Goal: Task Accomplishment & Management: Use online tool/utility

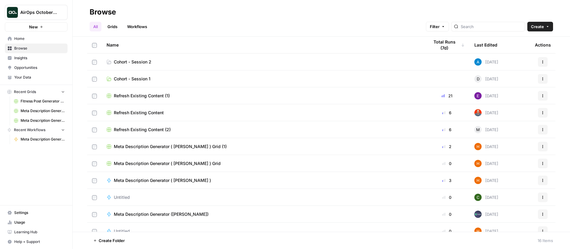
click at [48, 14] on span "AirOps October Cohort" at bounding box center [38, 12] width 37 height 6
click at [42, 45] on span "AirOps October Cohort" at bounding box center [55, 45] width 74 height 6
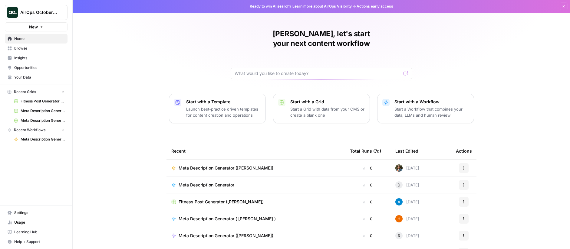
click at [24, 78] on span "Your Data" at bounding box center [39, 77] width 51 height 5
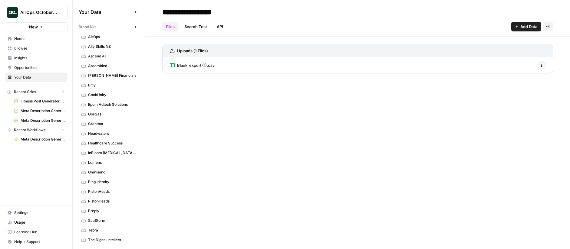
click at [106, 36] on span "AirOps" at bounding box center [112, 36] width 48 height 5
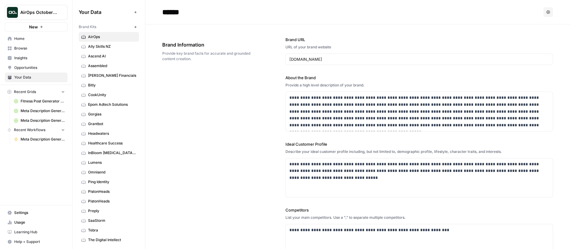
click at [95, 229] on span "Tebra" at bounding box center [112, 230] width 48 height 5
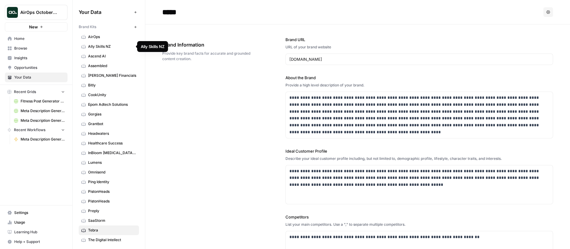
click at [106, 38] on span "AirOps" at bounding box center [112, 36] width 48 height 5
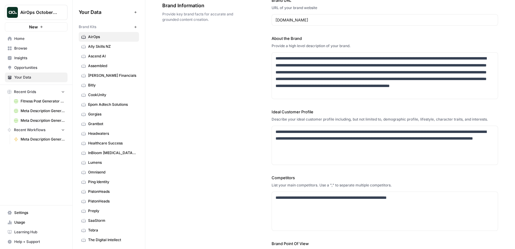
scroll to position [53, 0]
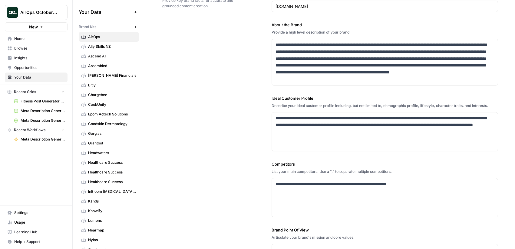
click at [102, 36] on span "AirOps" at bounding box center [112, 36] width 48 height 5
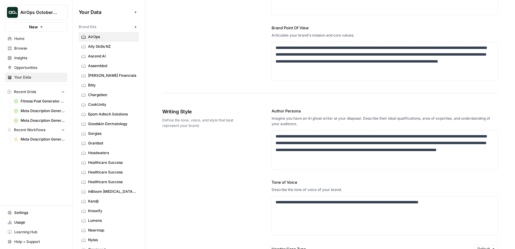
scroll to position [312, 0]
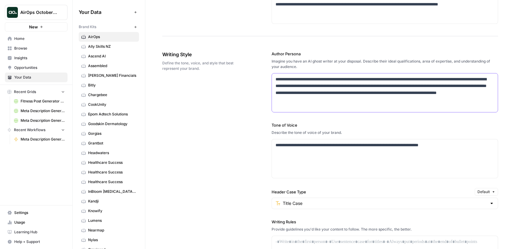
click at [298, 100] on p "**********" at bounding box center [382, 90] width 215 height 28
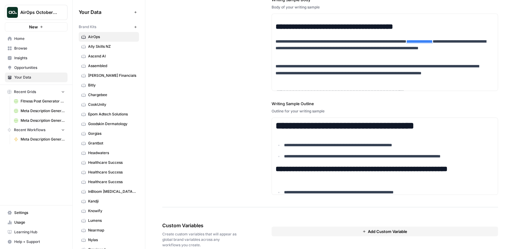
scroll to position [781, 0]
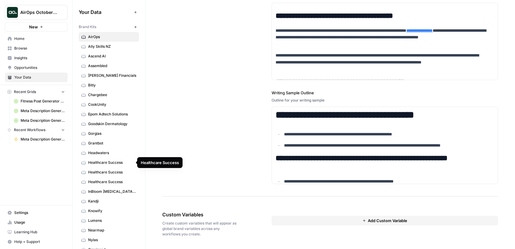
click at [106, 166] on link "Healthcare Success" at bounding box center [109, 163] width 60 height 10
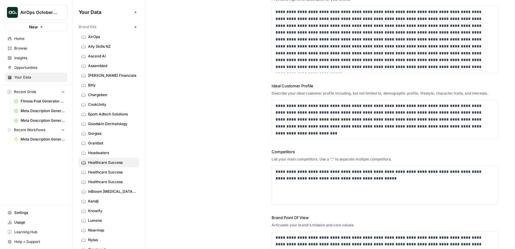
scroll to position [86, 0]
click at [103, 124] on span "Goodskin Dermatology" at bounding box center [112, 123] width 48 height 5
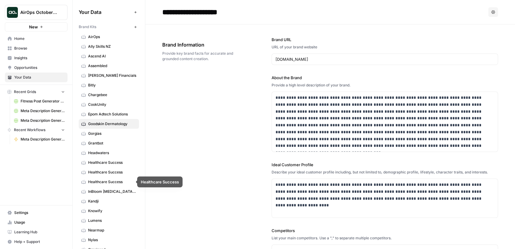
click at [110, 190] on span "InBloom [MEDICAL_DATA] Services" at bounding box center [112, 191] width 48 height 5
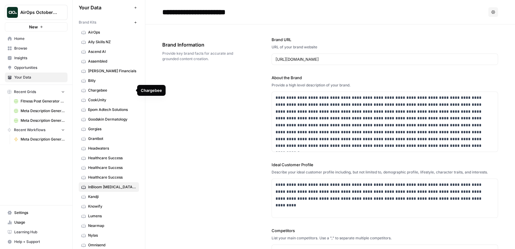
click at [109, 32] on span "AirOps" at bounding box center [112, 32] width 48 height 5
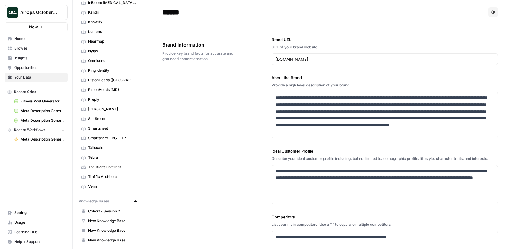
scroll to position [192, 0]
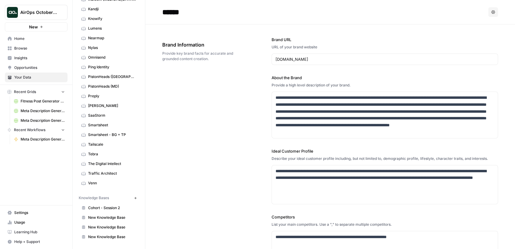
click at [102, 154] on span "Tebra" at bounding box center [112, 154] width 48 height 5
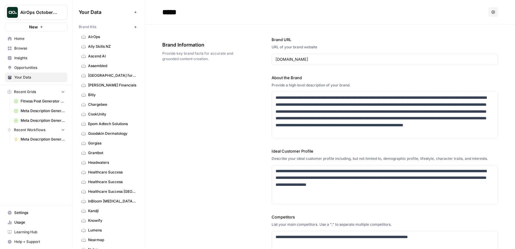
click at [106, 213] on span "Kandji" at bounding box center [112, 210] width 48 height 5
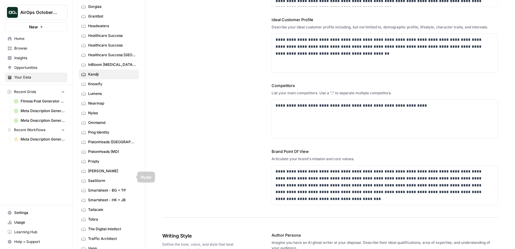
scroll to position [142, 0]
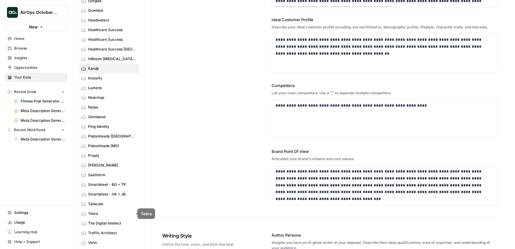
click at [100, 211] on span "Tebra" at bounding box center [112, 213] width 48 height 5
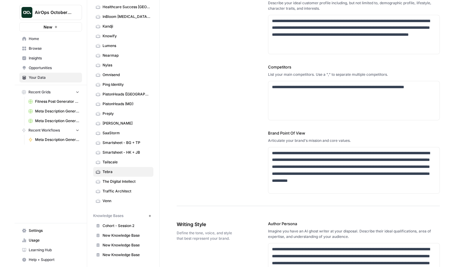
scroll to position [159, 0]
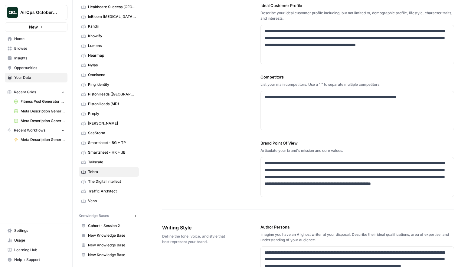
click at [58, 14] on div "AirOps October Cohort" at bounding box center [42, 12] width 45 height 6
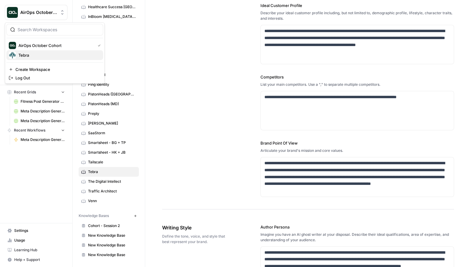
click at [48, 52] on span "Tebra" at bounding box center [58, 55] width 80 height 6
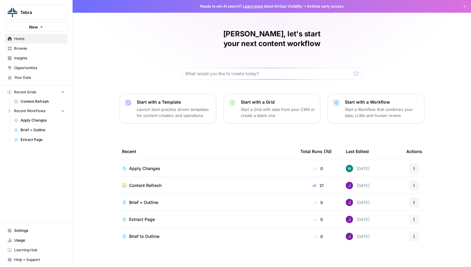
click at [33, 230] on span "Settings" at bounding box center [39, 229] width 51 height 5
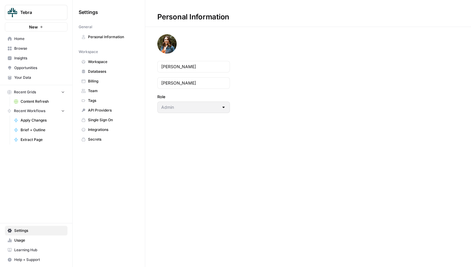
click at [32, 242] on span "Usage" at bounding box center [39, 239] width 51 height 5
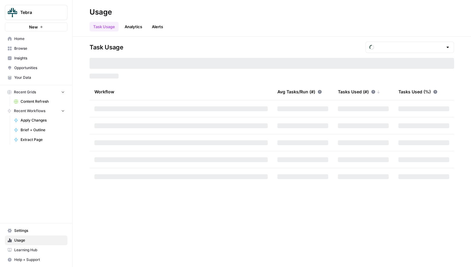
type input "October Tasks"
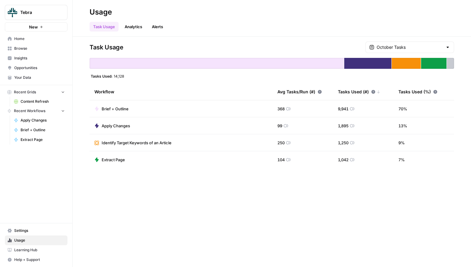
click at [44, 78] on span "Your Data" at bounding box center [39, 77] width 51 height 5
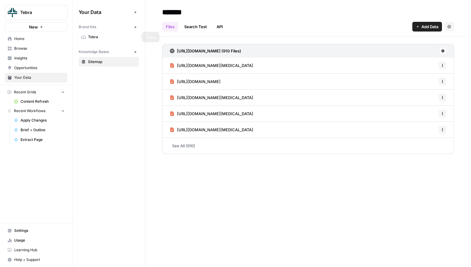
click at [93, 37] on span "Tebra" at bounding box center [112, 36] width 48 height 5
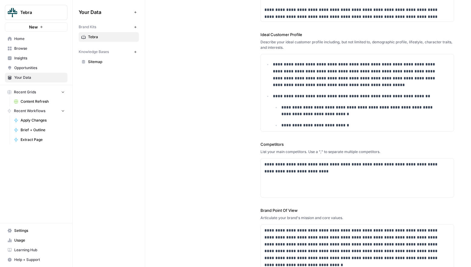
scroll to position [177, 0]
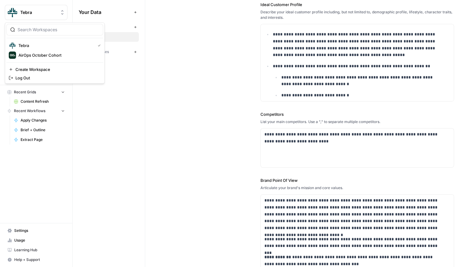
click at [54, 15] on span "Tebra" at bounding box center [38, 12] width 37 height 6
click at [42, 58] on div "AirOps October Cohort" at bounding box center [55, 54] width 92 height 7
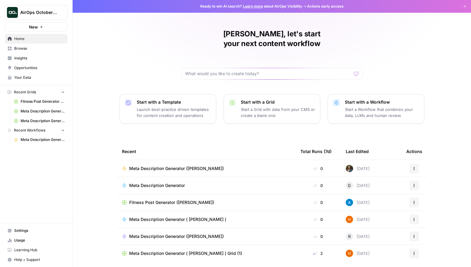
click at [32, 77] on span "Your Data" at bounding box center [39, 77] width 51 height 5
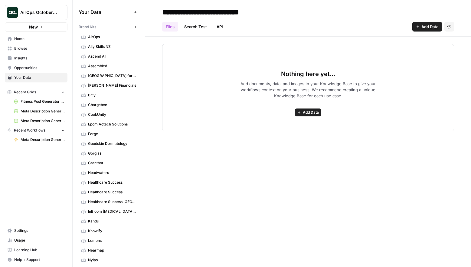
click at [36, 48] on span "Browse" at bounding box center [39, 48] width 51 height 5
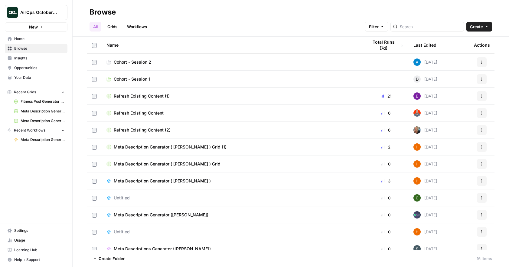
click at [136, 62] on span "Cohort - Session 2" at bounding box center [133, 62] width 38 height 6
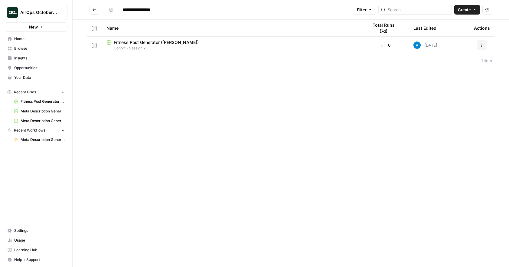
click at [470, 8] on span "Create" at bounding box center [464, 10] width 13 height 6
click at [453, 24] on span "Grid" at bounding box center [456, 24] width 34 height 6
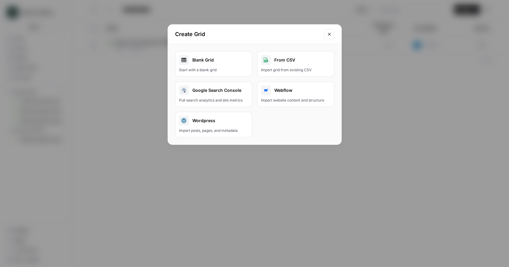
click at [219, 68] on div "Start with a blank grid" at bounding box center [213, 69] width 69 height 5
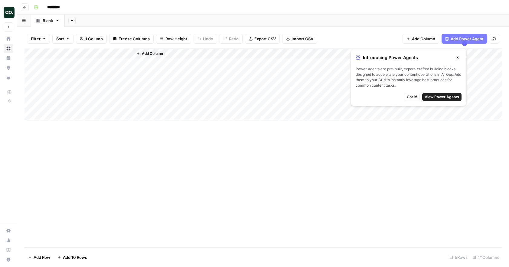
click at [262, 40] on span "Export CSV" at bounding box center [264, 39] width 21 height 6
click at [407, 96] on span "Got it!" at bounding box center [412, 96] width 10 height 5
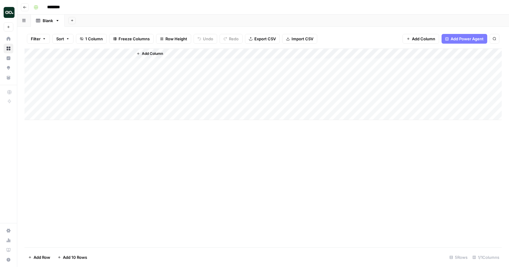
click at [300, 41] on span "Import CSV" at bounding box center [303, 39] width 22 height 6
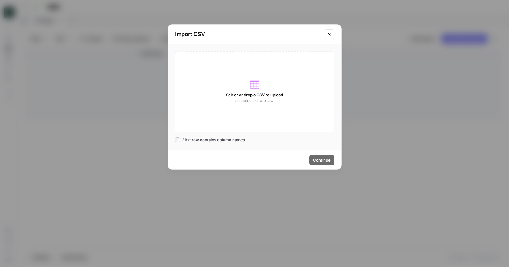
click at [257, 84] on icon at bounding box center [255, 85] width 10 height 10
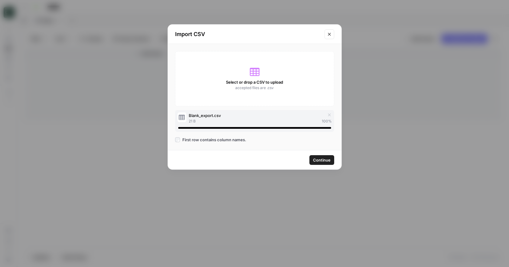
click at [323, 160] on span "Continue" at bounding box center [322, 160] width 18 height 6
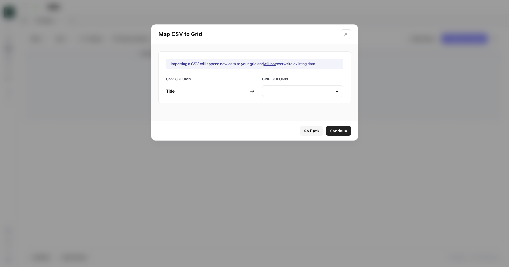
type input "Title"
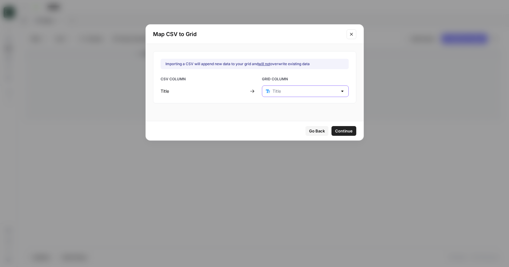
click at [283, 90] on input "text" at bounding box center [305, 91] width 65 height 6
type input "Title"
click at [231, 117] on div "Importing a CSV will append new data to your grid and will not overwrite existi…" at bounding box center [255, 82] width 218 height 77
click at [309, 130] on span "Go Back" at bounding box center [317, 131] width 16 height 6
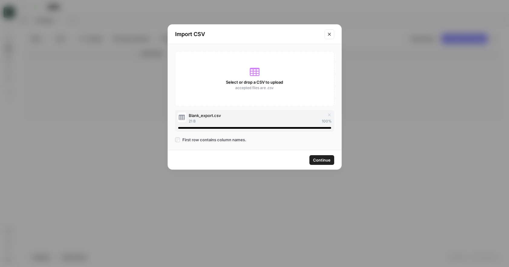
click at [329, 114] on icon "button" at bounding box center [329, 114] width 5 height 5
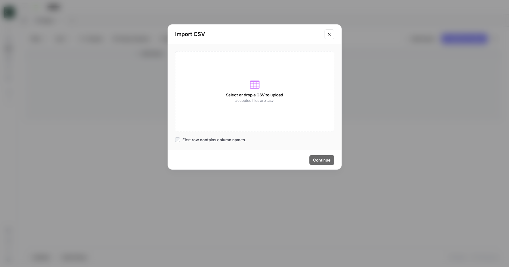
click at [253, 86] on icon at bounding box center [255, 84] width 10 height 8
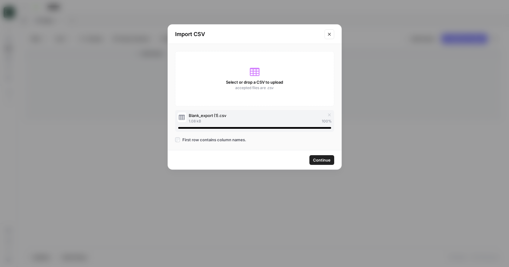
click at [323, 159] on span "Continue" at bounding box center [322, 160] width 18 height 6
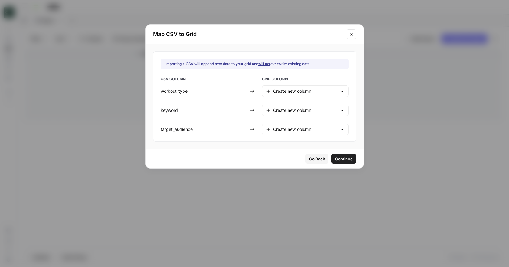
click at [335, 158] on span "Continue" at bounding box center [344, 158] width 18 height 6
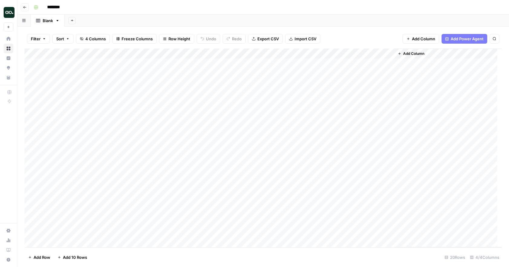
click at [128, 53] on div "Add Column" at bounding box center [263, 147] width 477 height 198
click at [76, 136] on span "Remove Column" at bounding box center [83, 135] width 53 height 6
click at [233, 61] on span "Delete" at bounding box center [233, 63] width 13 height 6
click at [32, 64] on div "Add Column" at bounding box center [263, 147] width 477 height 198
click at [32, 75] on div "Add Column" at bounding box center [263, 147] width 477 height 198
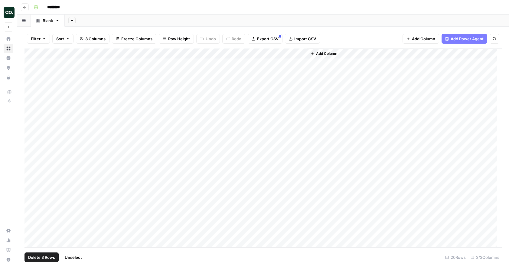
click at [32, 86] on div "Add Column" at bounding box center [263, 147] width 477 height 198
click at [32, 95] on div "Add Column" at bounding box center [263, 147] width 477 height 198
click at [30, 106] on div "Add Column" at bounding box center [263, 147] width 477 height 198
click at [39, 255] on span "Delete 5 Rows" at bounding box center [41, 257] width 27 height 6
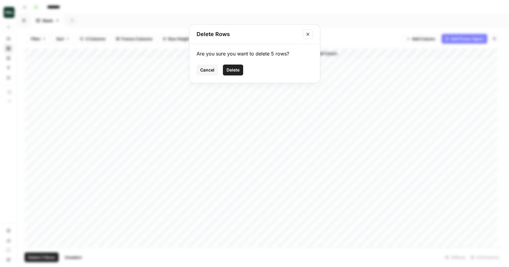
click at [231, 69] on span "Delete" at bounding box center [233, 70] width 13 height 6
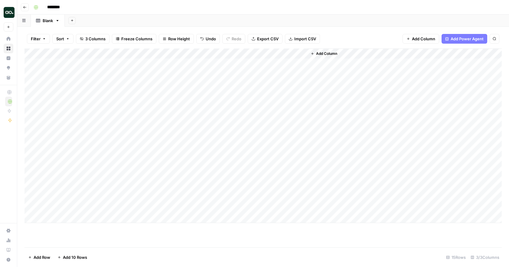
click at [325, 53] on span "Add Column" at bounding box center [326, 53] width 21 height 5
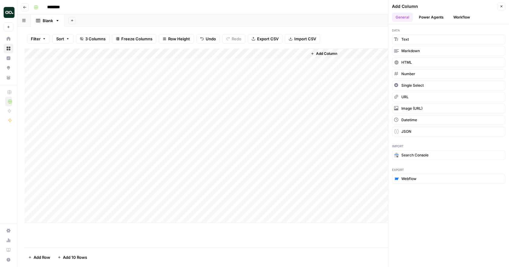
click at [465, 18] on button "Workflow" at bounding box center [462, 17] width 24 height 9
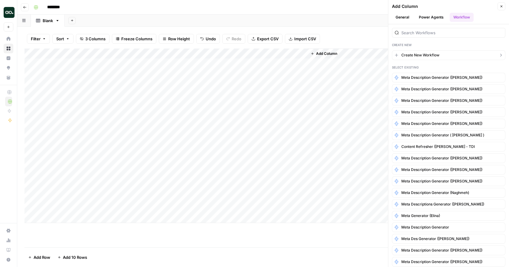
click at [422, 54] on span "Create New Workflow" at bounding box center [420, 54] width 38 height 5
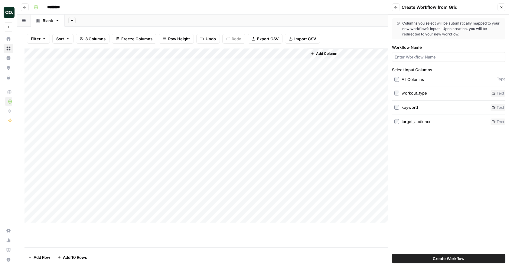
click at [419, 45] on label "Workflow Name" at bounding box center [448, 47] width 113 height 6
click at [419, 54] on input "Workflow Name" at bounding box center [449, 57] width 108 height 6
type input "Fitness Post Generator"
click at [444, 258] on span "Create Workflow" at bounding box center [449, 258] width 32 height 6
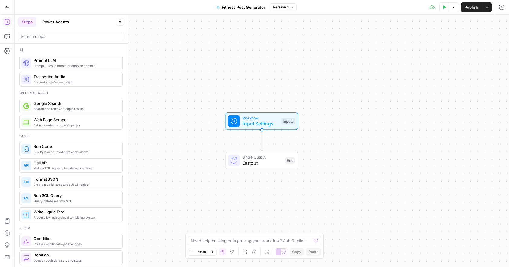
click at [257, 122] on span "Input Settings" at bounding box center [261, 123] width 36 height 7
click at [268, 122] on span "Input Settings" at bounding box center [261, 123] width 36 height 7
click at [471, 21] on button "Close" at bounding box center [502, 22] width 8 height 8
click at [276, 120] on span "Input Settings" at bounding box center [261, 123] width 36 height 7
click at [452, 117] on icon "button" at bounding box center [454, 116] width 4 height 4
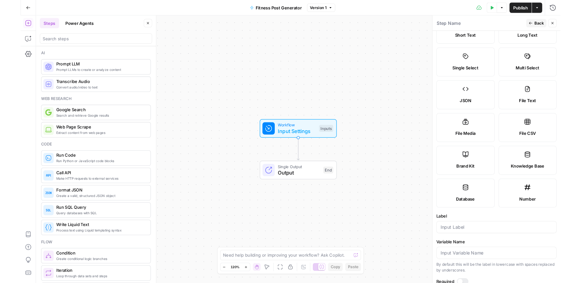
scroll to position [28, 0]
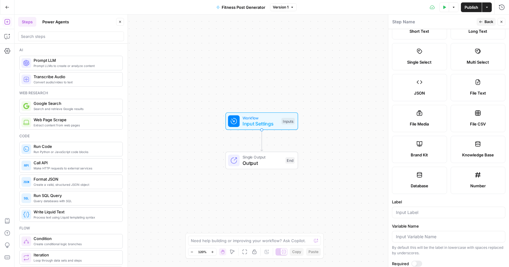
click at [427, 147] on label "Brand Kit" at bounding box center [419, 149] width 55 height 27
type input "Brand Kit"
type input "brand_kit"
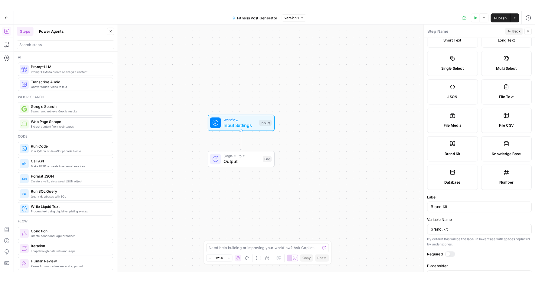
scroll to position [50, 0]
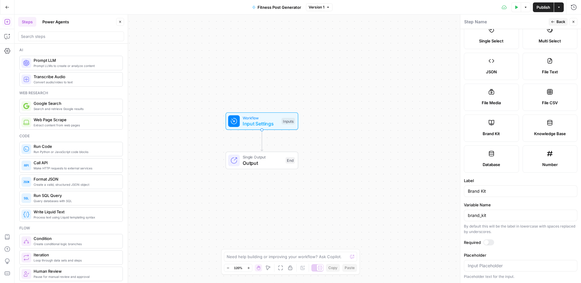
click at [471, 242] on div at bounding box center [486, 242] width 5 height 5
click at [471, 21] on span "Back" at bounding box center [560, 21] width 9 height 5
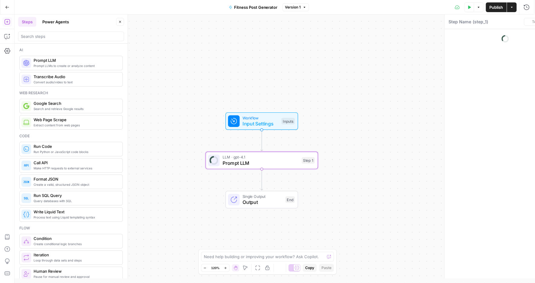
type textarea "Prompt LLM"
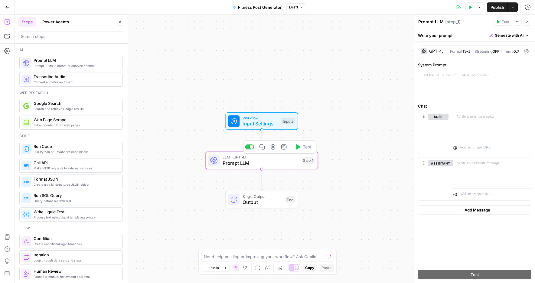
click at [276, 162] on span "Prompt LLM" at bounding box center [261, 162] width 76 height 7
click at [279, 160] on span "Prompt LLM" at bounding box center [261, 162] width 76 height 7
click at [466, 81] on div at bounding box center [474, 84] width 113 height 28
click at [471, 34] on span "Generate with AI" at bounding box center [509, 35] width 29 height 5
click at [458, 80] on div "To enrich screen reader interactions, please activate Accessibility in Grammarl…" at bounding box center [474, 84] width 113 height 28
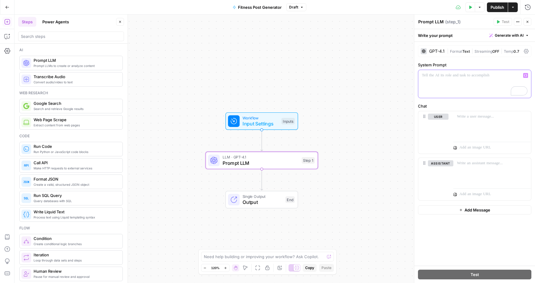
click at [471, 35] on span "Generate with AI" at bounding box center [509, 35] width 29 height 5
click at [471, 54] on div "Use AI to build your prompt" at bounding box center [502, 54] width 47 height 5
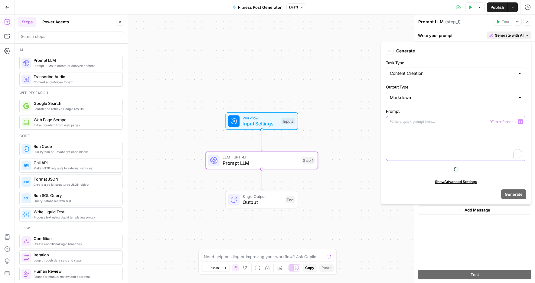
click at [442, 129] on div "To enrich screen reader interactions, please activate Accessibility in Grammarl…" at bounding box center [456, 138] width 140 height 44
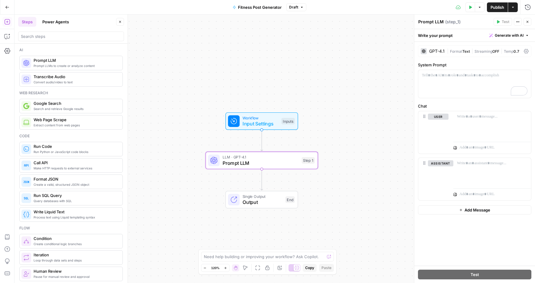
click at [471, 35] on span "Generate with AI" at bounding box center [509, 35] width 29 height 5
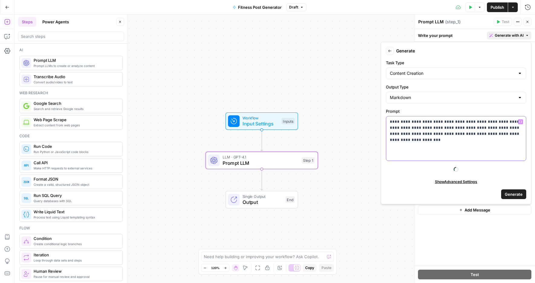
click at [471, 144] on div "**********" at bounding box center [456, 138] width 140 height 44
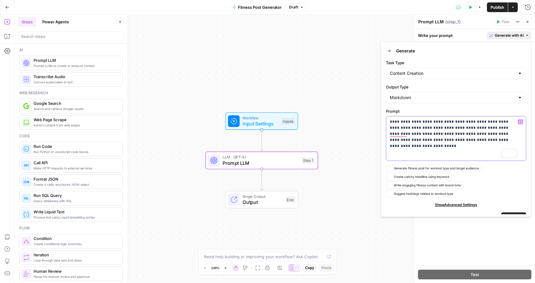
click at [404, 135] on p "**********" at bounding box center [454, 131] width 128 height 24
click at [471, 142] on p "**********" at bounding box center [454, 131] width 128 height 24
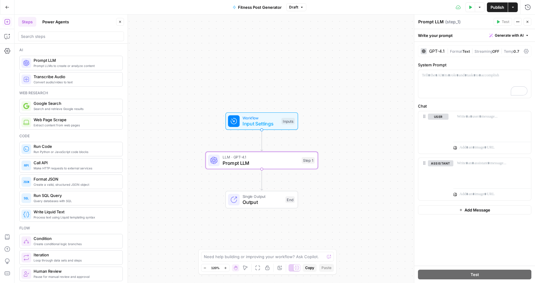
click at [471, 35] on span "Generate with AI" at bounding box center [509, 35] width 29 height 5
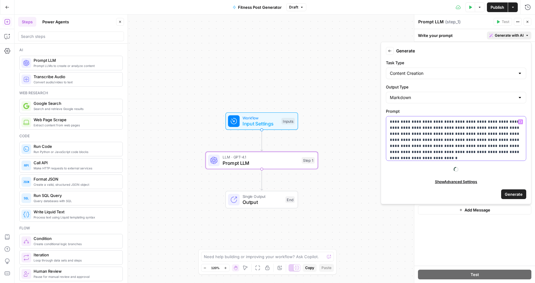
click at [471, 151] on p "**********" at bounding box center [456, 137] width 132 height 36
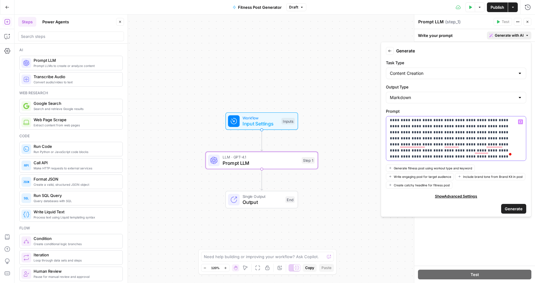
scroll to position [8, 0]
click at [401, 126] on p "**********" at bounding box center [451, 135] width 123 height 48
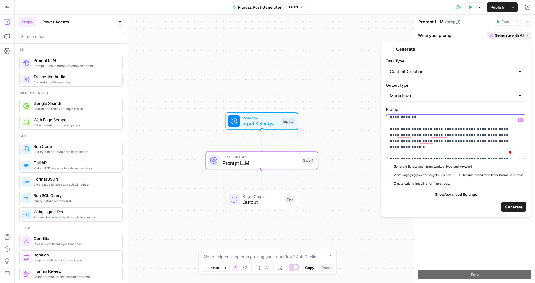
scroll to position [5, 0]
click at [414, 139] on p "**********" at bounding box center [451, 123] width 123 height 67
click at [471, 206] on span "Generate" at bounding box center [514, 207] width 18 height 6
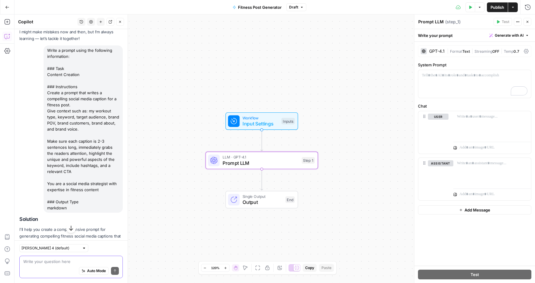
scroll to position [77, 0]
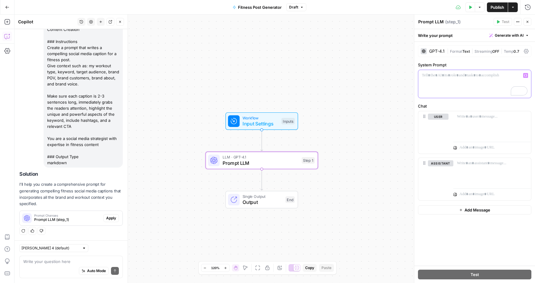
click at [471, 78] on p "To enrich screen reader interactions, please activate Accessibility in Grammarl…" at bounding box center [475, 75] width 106 height 6
click at [83, 136] on div "Write a prompt using the following information: ### Task Content Creation ### I…" at bounding box center [83, 83] width 79 height 167
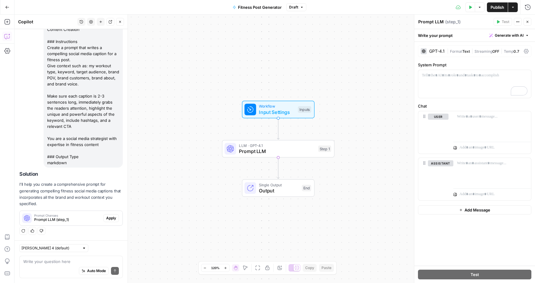
click at [76, 161] on div "Write a prompt using the following information: ### Task Content Creation ### I…" at bounding box center [83, 83] width 79 height 167
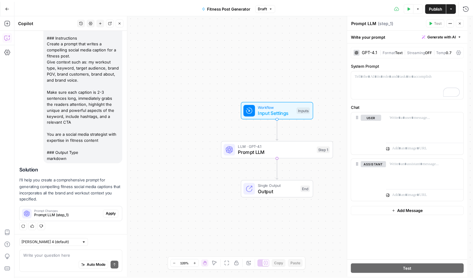
scroll to position [80, 0]
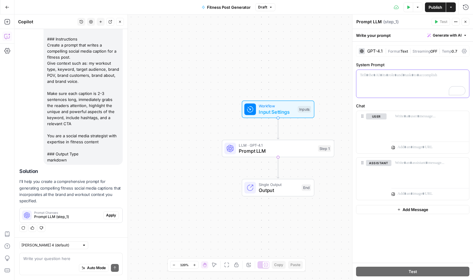
click at [419, 78] on p "To enrich screen reader interactions, please activate Accessibility in Grammarl…" at bounding box center [413, 75] width 106 height 6
click at [447, 35] on span "Generate with AI" at bounding box center [447, 35] width 29 height 5
click at [455, 48] on span "Generate" at bounding box center [439, 49] width 44 height 6
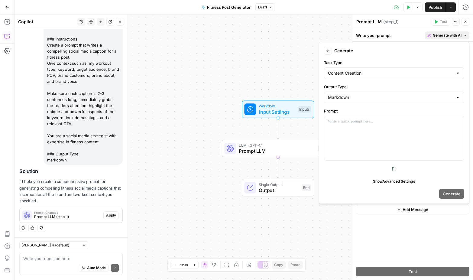
click at [412, 33] on div "Write your prompt Generate with AI" at bounding box center [413, 35] width 121 height 12
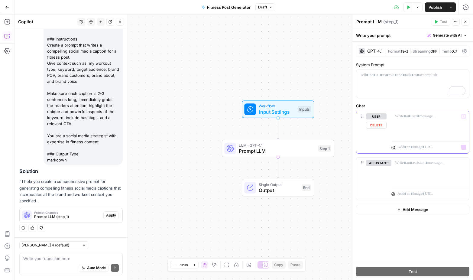
click at [407, 124] on div at bounding box center [431, 125] width 78 height 28
click at [408, 124] on div "To enrich screen reader interactions, please activate Accessibility in Grammarl…" at bounding box center [431, 125] width 78 height 28
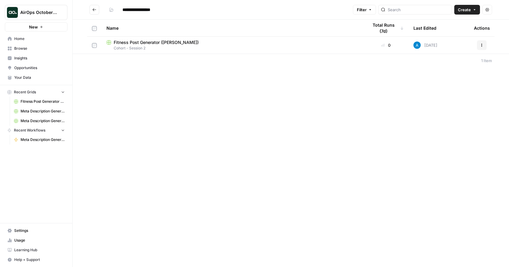
click at [36, 77] on span "Your Data" at bounding box center [39, 77] width 51 height 5
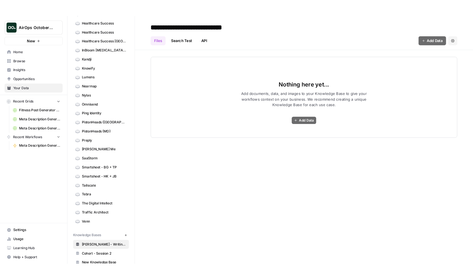
scroll to position [204, 0]
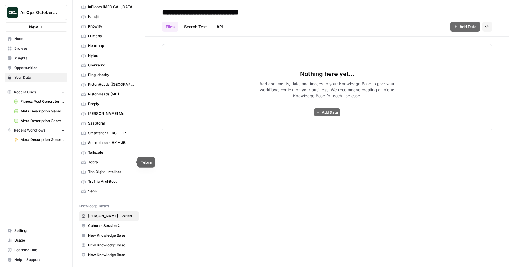
click at [103, 163] on span "Tebra" at bounding box center [112, 161] width 48 height 5
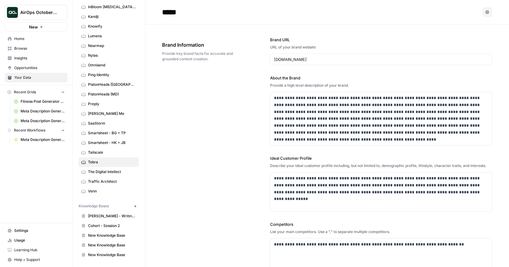
click at [103, 226] on span "Cohort - Session 2" at bounding box center [112, 225] width 48 height 5
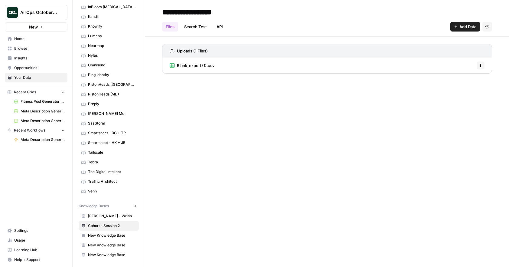
click at [203, 67] on span "Blank_export (1).csv" at bounding box center [196, 65] width 38 height 6
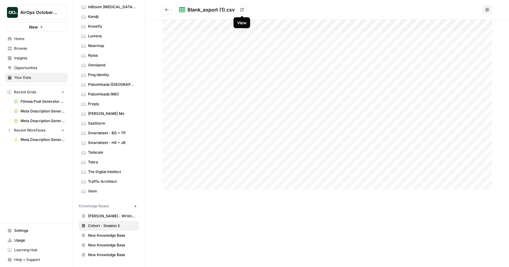
click at [241, 10] on icon at bounding box center [242, 10] width 4 height 4
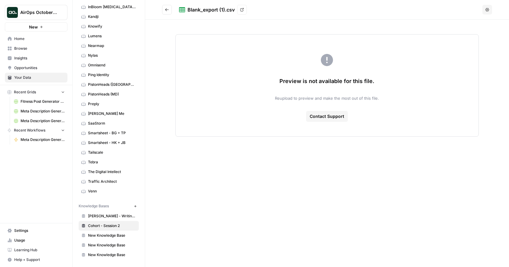
click at [106, 224] on span "Cohort - Session 2" at bounding box center [112, 225] width 48 height 5
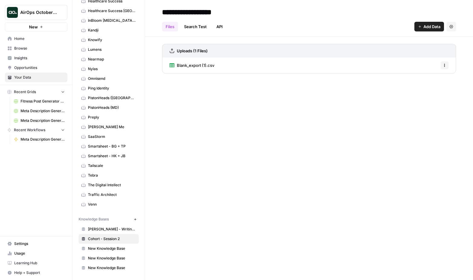
scroll to position [191, 0]
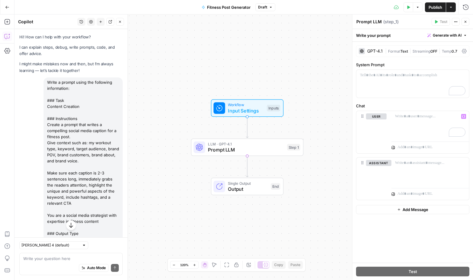
click at [67, 122] on div "Write a prompt using the following information: ### Task Content Creation ### I…" at bounding box center [83, 160] width 79 height 167
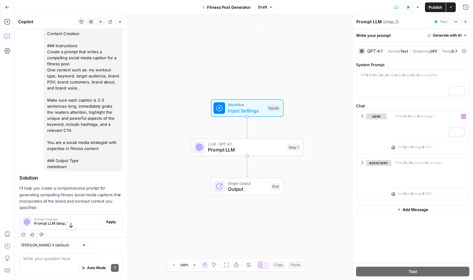
scroll to position [80, 0]
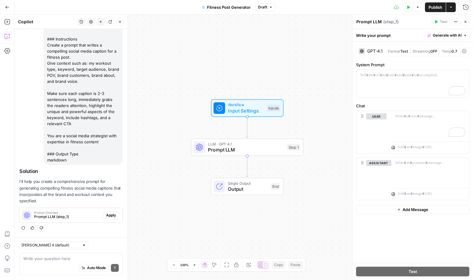
click at [384, 35] on div "Write your prompt Generate with AI" at bounding box center [413, 35] width 121 height 12
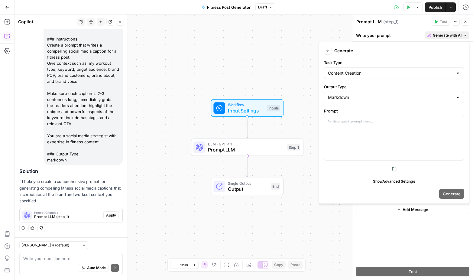
click at [467, 35] on icon "button" at bounding box center [466, 36] width 4 height 4
click at [409, 133] on div at bounding box center [395, 138] width 140 height 44
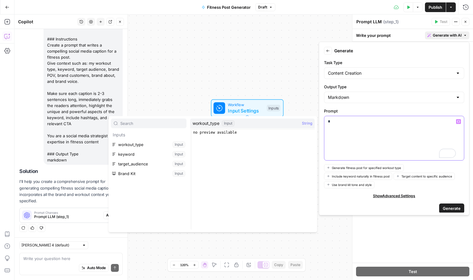
click at [368, 126] on div "*" at bounding box center [395, 138] width 140 height 44
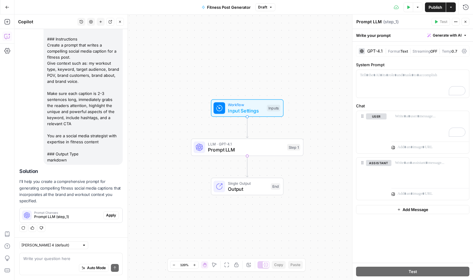
click at [405, 21] on div "Prompt LLM Prompt LLM ( step_1 )" at bounding box center [393, 21] width 74 height 7
click at [384, 22] on span "( step_1 )" at bounding box center [391, 22] width 15 height 6
click at [106, 214] on span "Apply" at bounding box center [111, 215] width 10 height 5
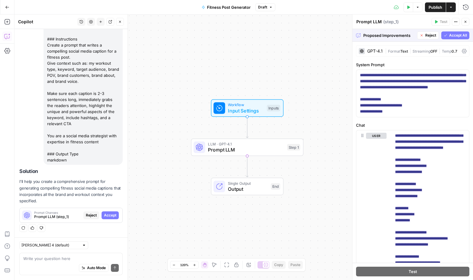
click at [452, 35] on span "Accept All" at bounding box center [459, 35] width 18 height 5
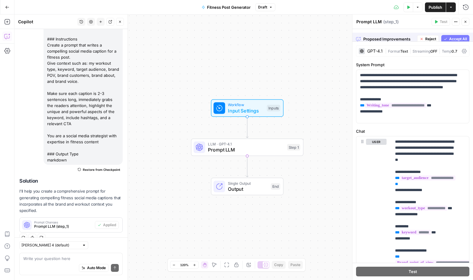
scroll to position [89, 0]
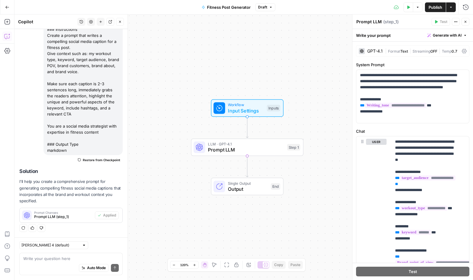
click at [435, 7] on span "Publish" at bounding box center [436, 7] width 14 height 6
click at [419, 7] on icon "button" at bounding box center [418, 7] width 4 height 4
click at [407, 9] on button "Test Data" at bounding box center [409, 7] width 10 height 10
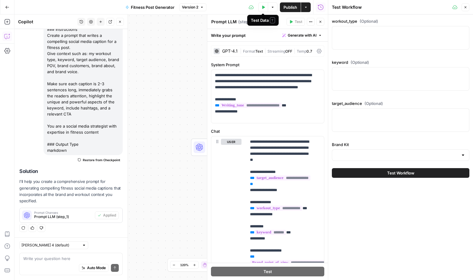
click at [368, 37] on div at bounding box center [401, 38] width 138 height 24
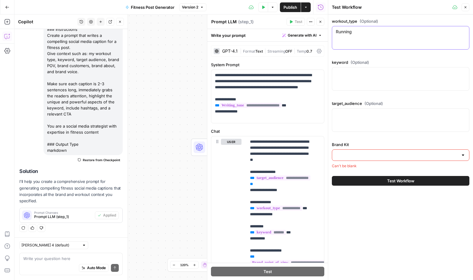
type textarea "Running"
click at [380, 79] on div at bounding box center [401, 79] width 138 height 24
type textarea "endurance cardio"
click at [357, 124] on div at bounding box center [401, 120] width 138 height 24
type textarea "marathon runners, fitness enthusiasts"
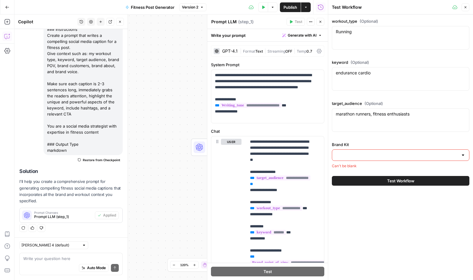
click at [366, 156] on input "Brand Kit" at bounding box center [397, 155] width 123 height 6
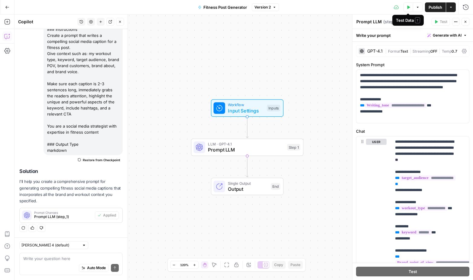
click at [409, 7] on icon "button" at bounding box center [409, 6] width 3 height 3
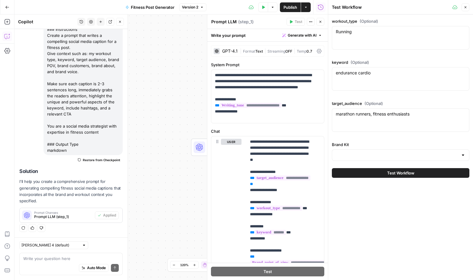
click at [463, 159] on div at bounding box center [401, 154] width 138 height 11
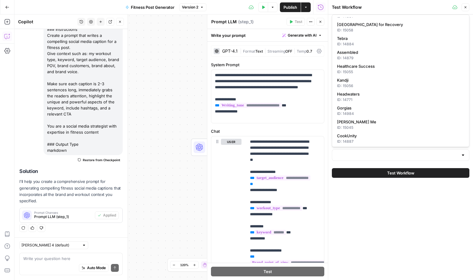
scroll to position [429, 0]
click at [371, 38] on span "Tebra" at bounding box center [399, 38] width 125 height 6
type input "Tebra"
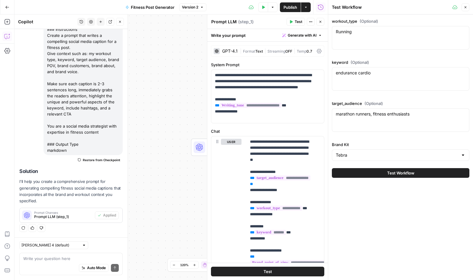
click at [466, 6] on icon "button" at bounding box center [466, 7] width 2 height 2
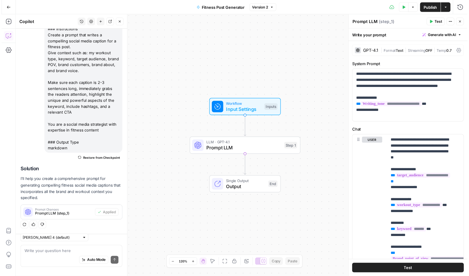
scroll to position [89, 0]
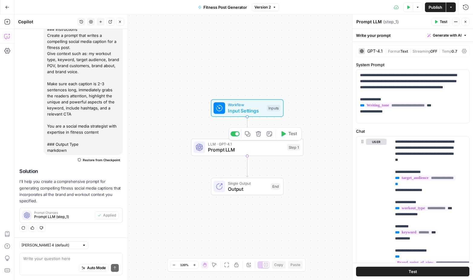
click at [290, 135] on span "Test" at bounding box center [293, 134] width 9 height 7
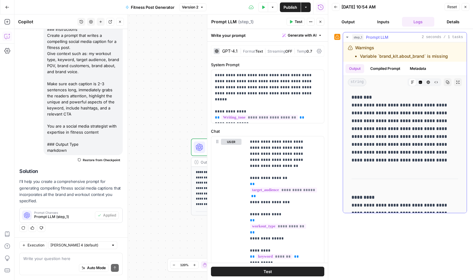
click at [399, 58] on li "Variable `brand_kit.about_brand` is missing" at bounding box center [404, 56] width 88 height 6
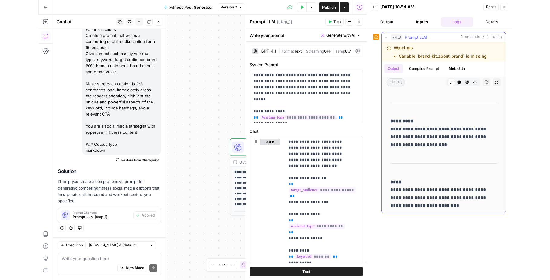
scroll to position [78, 0]
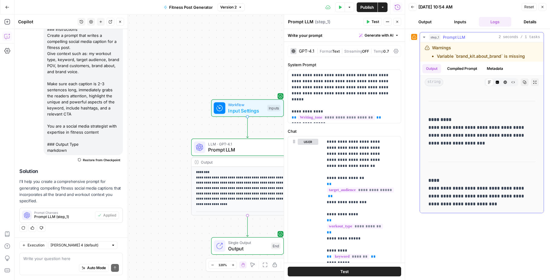
click at [464, 70] on button "Compiled Prompt" at bounding box center [461, 68] width 37 height 9
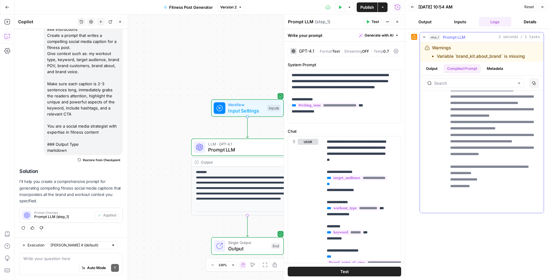
scroll to position [394, 0]
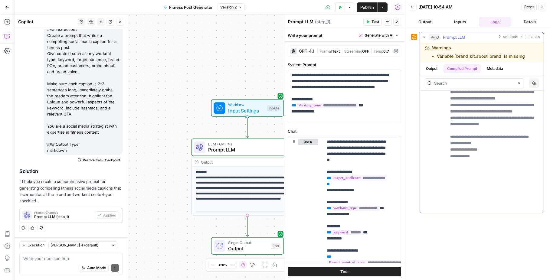
click at [473, 66] on button "Metadata" at bounding box center [495, 68] width 24 height 9
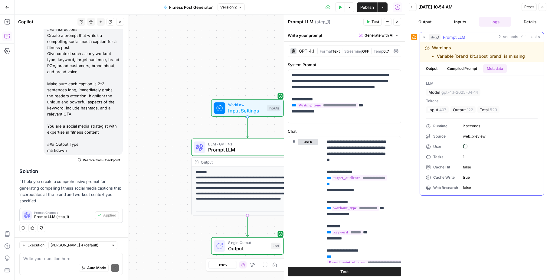
scroll to position [0, 0]
click at [428, 65] on button "Output" at bounding box center [431, 68] width 19 height 9
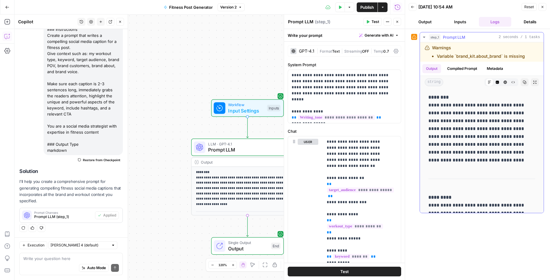
click at [452, 56] on li "Variable `brand_kit.about_brand` is missing" at bounding box center [481, 56] width 88 height 6
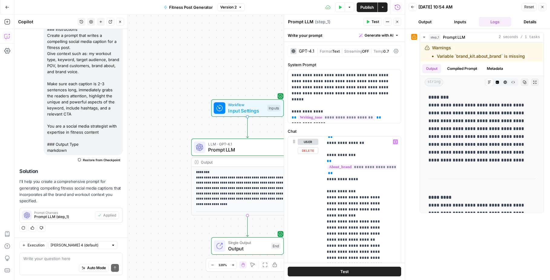
scroll to position [170, 0]
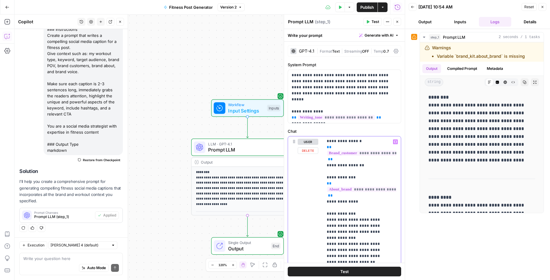
click at [351, 190] on span "**********" at bounding box center [364, 189] width 75 height 5
click at [368, 190] on span "**********" at bounding box center [364, 189] width 75 height 5
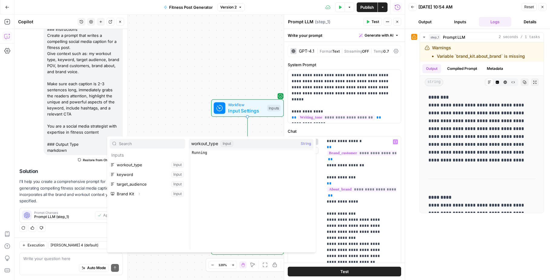
click at [120, 144] on input "text" at bounding box center [151, 144] width 64 height 6
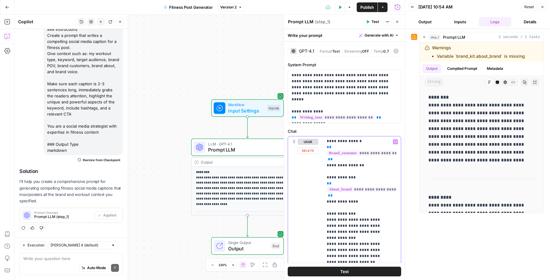
click at [361, 190] on span "**********" at bounding box center [364, 189] width 75 height 5
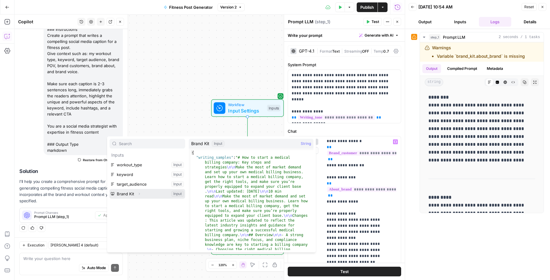
click at [129, 195] on button "Select variable Brand Kit" at bounding box center [148, 194] width 76 height 10
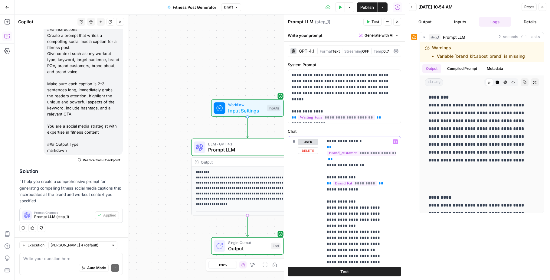
click at [358, 185] on span "*********" at bounding box center [355, 183] width 44 height 5
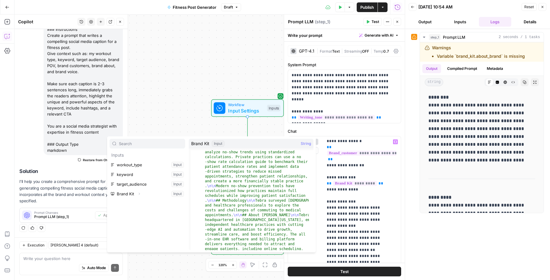
scroll to position [2599, 0]
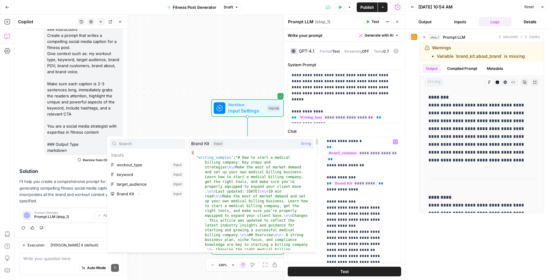
click at [179, 194] on button "Select variable Brand Kit" at bounding box center [148, 194] width 76 height 10
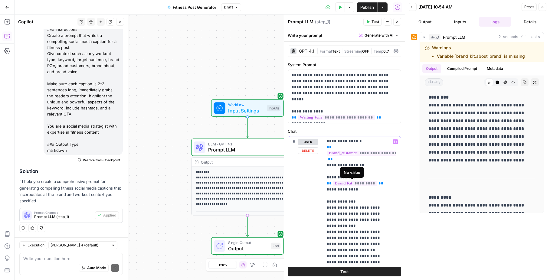
click at [346, 183] on span "*********" at bounding box center [355, 183] width 44 height 5
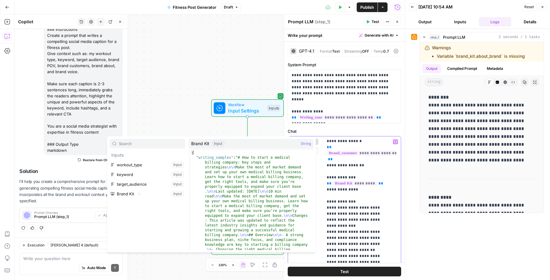
click at [361, 185] on span "*********" at bounding box center [355, 183] width 44 height 5
click at [396, 35] on icon "button" at bounding box center [397, 35] width 2 height 1
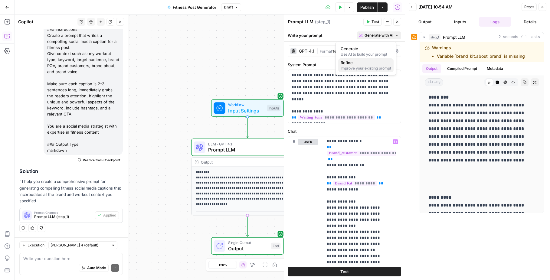
click at [371, 64] on span "Refine" at bounding box center [365, 63] width 48 height 6
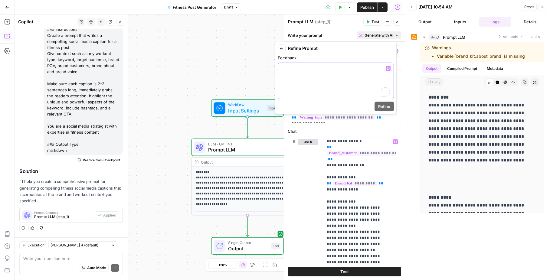
click at [348, 79] on div "To enrich screen reader interactions, please activate Accessibility in Grammarl…" at bounding box center [336, 81] width 116 height 36
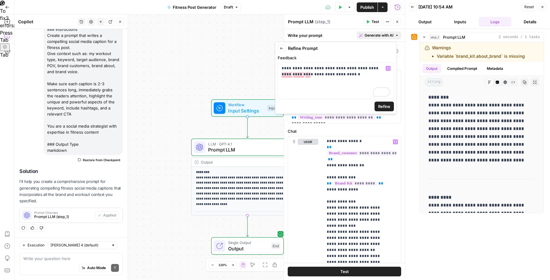
click at [387, 107] on span "Refine" at bounding box center [384, 106] width 12 height 6
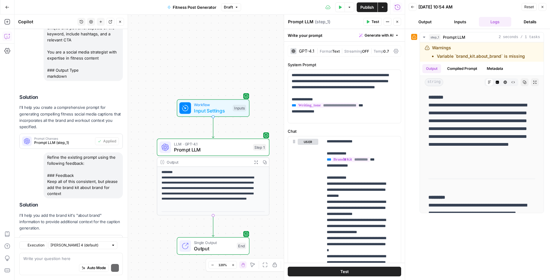
scroll to position [191, 0]
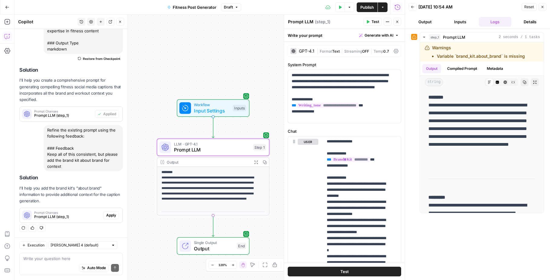
click at [106, 217] on span "Apply" at bounding box center [111, 215] width 10 height 5
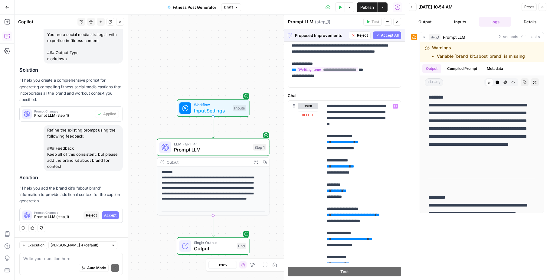
scroll to position [0, 0]
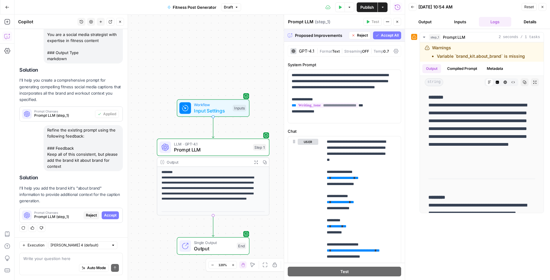
click at [391, 35] on span "Accept All" at bounding box center [390, 35] width 18 height 5
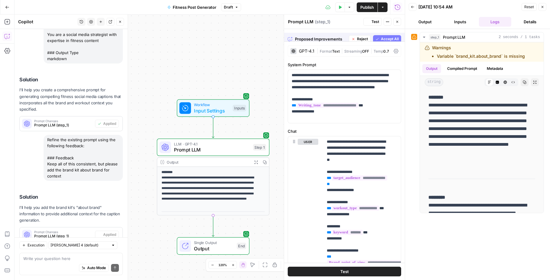
scroll to position [200, 0]
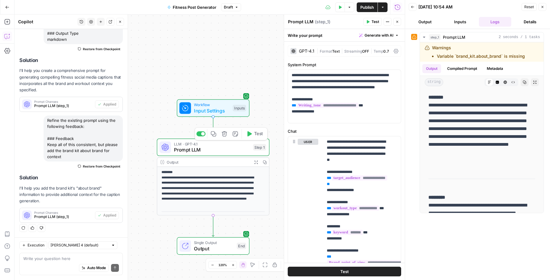
click at [261, 135] on span "Test" at bounding box center [258, 134] width 9 height 7
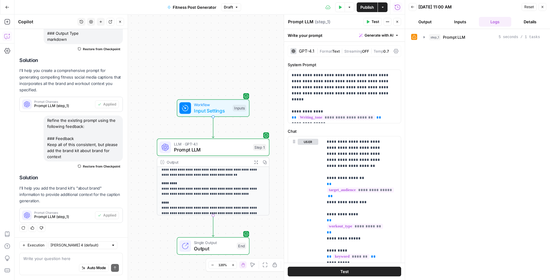
scroll to position [0, 0]
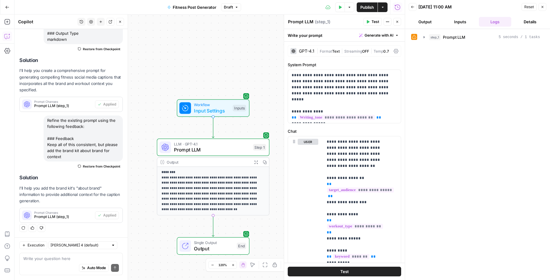
click at [425, 22] on button "Output" at bounding box center [425, 22] width 33 height 10
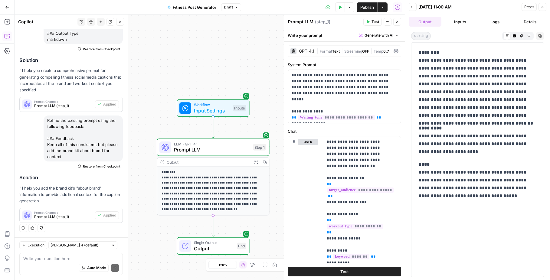
click at [368, 8] on span "Publish" at bounding box center [367, 7] width 14 height 6
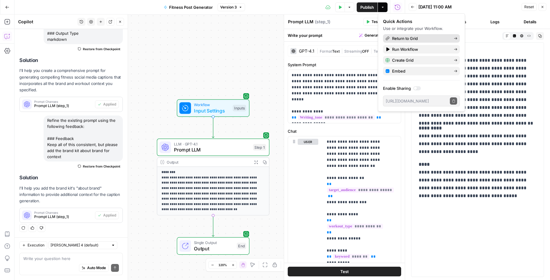
click at [419, 39] on span "Return to Grid" at bounding box center [420, 38] width 57 height 6
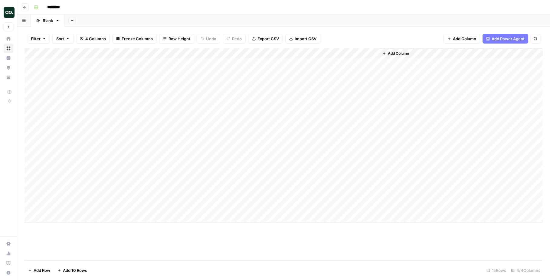
click at [368, 62] on div "Add Column" at bounding box center [284, 135] width 518 height 174
click at [343, 62] on div "Add Column" at bounding box center [284, 135] width 518 height 174
click at [373, 53] on div "Add Column" at bounding box center [284, 135] width 518 height 174
click at [352, 62] on div "Add Column" at bounding box center [284, 135] width 518 height 174
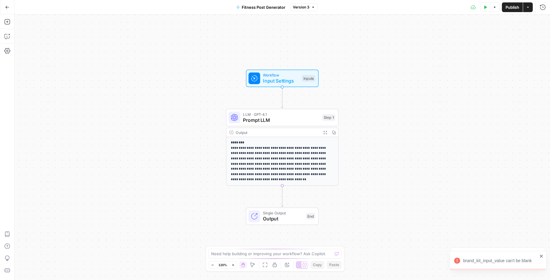
click at [292, 119] on span "Prompt LLM" at bounding box center [281, 119] width 76 height 7
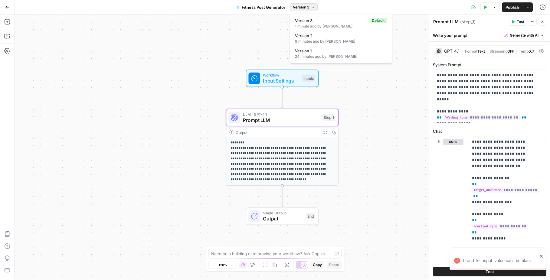
click at [308, 7] on span "Version 3" at bounding box center [301, 7] width 17 height 5
click at [312, 39] on div "9 minutes ago by [PERSON_NAME]" at bounding box center [341, 41] width 92 height 5
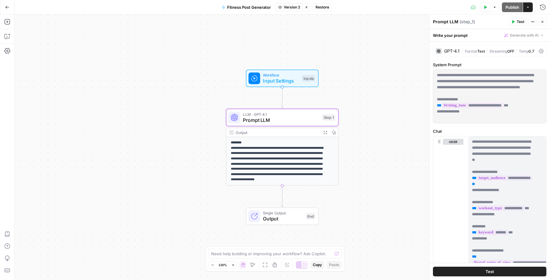
click at [302, 117] on span "Prompt LLM" at bounding box center [281, 119] width 76 height 7
click at [305, 154] on p "**********" at bounding box center [280, 161] width 98 height 42
click at [473, 21] on button "Test" at bounding box center [518, 22] width 18 height 8
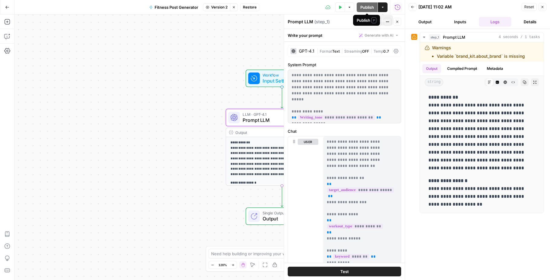
click at [383, 7] on icon "button" at bounding box center [383, 7] width 2 height 1
click at [371, 21] on div "Publish P" at bounding box center [367, 20] width 20 height 6
click at [473, 57] on li "Variable `brand_kit.about_brand` is missing" at bounding box center [481, 56] width 88 height 6
